Goal: Download file/media

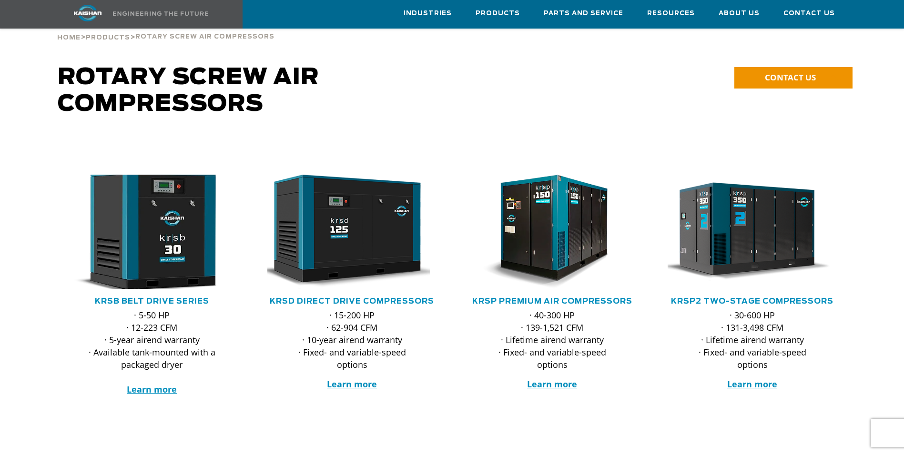
scroll to position [48, 0]
click at [168, 210] on img at bounding box center [144, 233] width 187 height 126
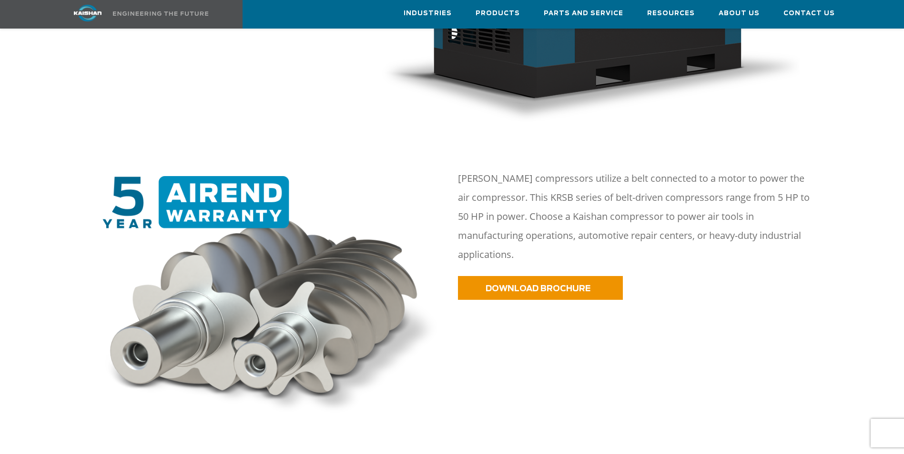
scroll to position [429, 0]
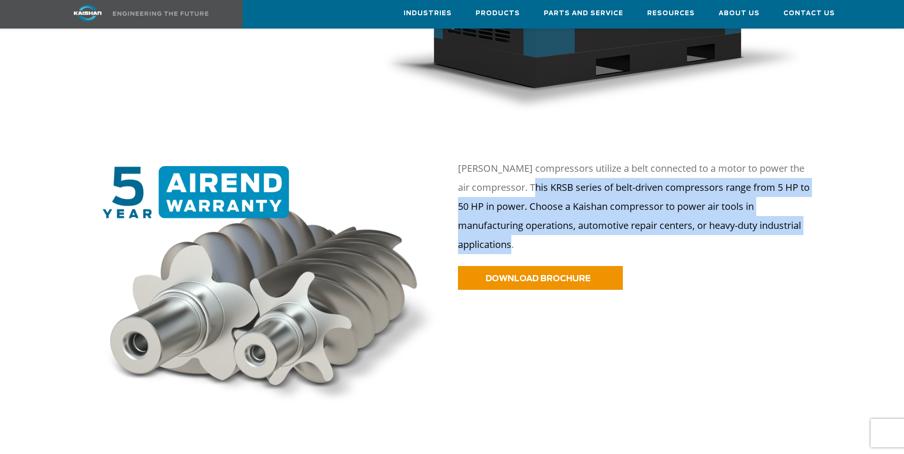
drag, startPoint x: 525, startPoint y: 172, endPoint x: 796, endPoint y: 223, distance: 275.7
click at [796, 223] on div "[PERSON_NAME] compressors utilize a belt connected to a motor to power the air …" at bounding box center [636, 210] width 356 height 102
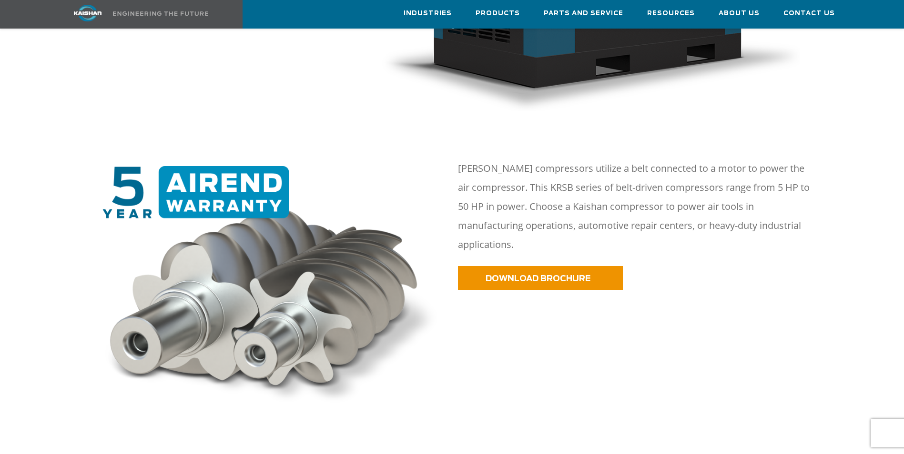
drag, startPoint x: 796, startPoint y: 223, endPoint x: 723, endPoint y: 240, distance: 75.3
click at [723, 266] on p "DOWNLOAD BROCHURE" at bounding box center [652, 278] width 389 height 24
click at [542, 266] on link "DOWNLOAD BROCHURE" at bounding box center [540, 278] width 165 height 24
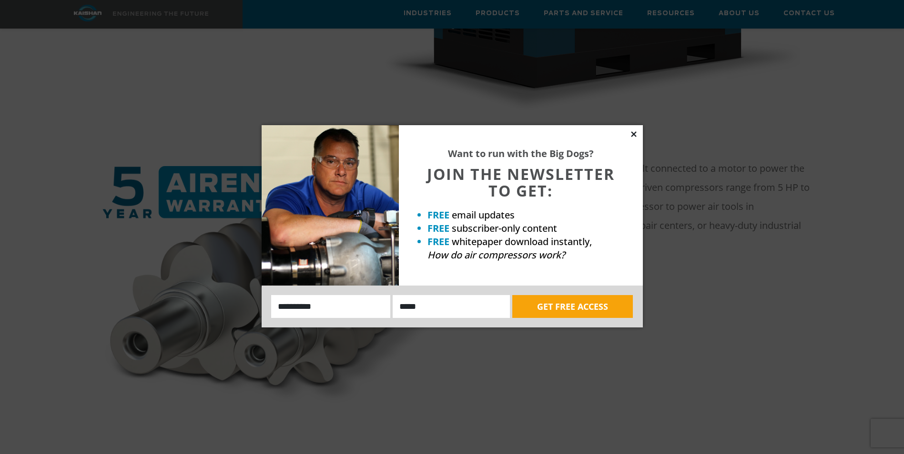
click at [634, 133] on icon at bounding box center [633, 133] width 5 height 5
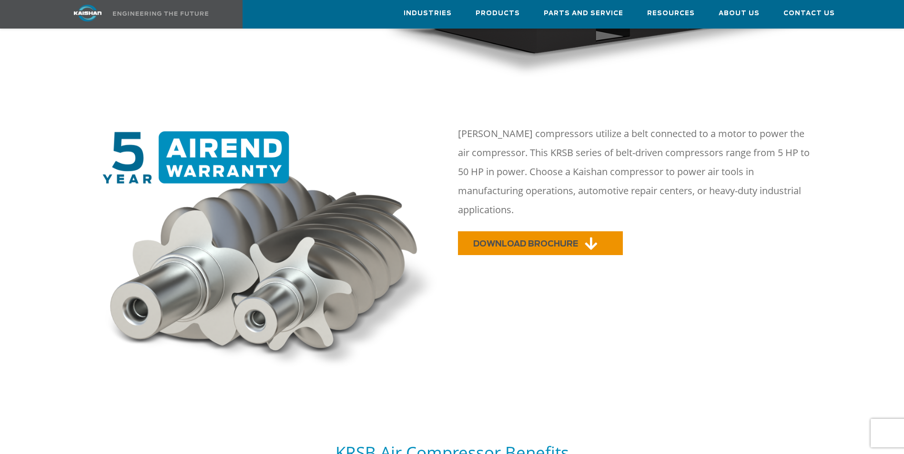
scroll to position [238, 0]
